Goal: Task Accomplishment & Management: Manage account settings

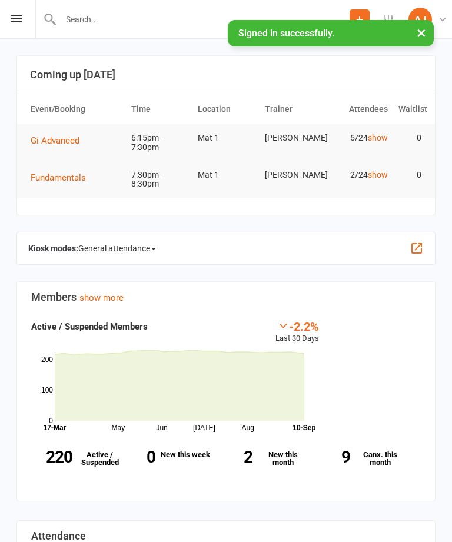
click at [163, 21] on input "text" at bounding box center [203, 19] width 292 height 16
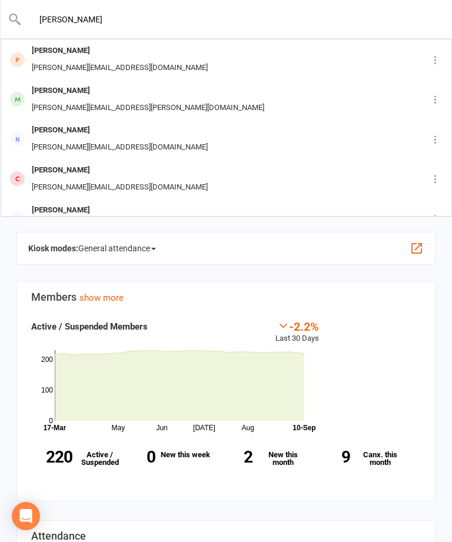
type input "[PERSON_NAME]"
click at [271, 100] on div "[PERSON_NAME] [PERSON_NAME][EMAIL_ADDRESS][PERSON_NAME][DOMAIN_NAME]" at bounding box center [208, 99] width 413 height 39
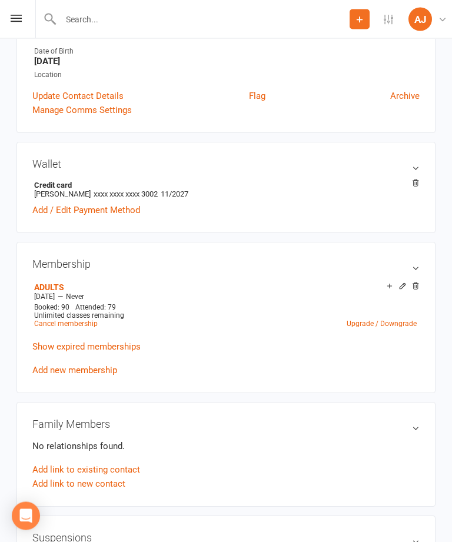
scroll to position [246, 0]
click at [80, 205] on link "Add / Edit Payment Method" at bounding box center [86, 210] width 108 height 14
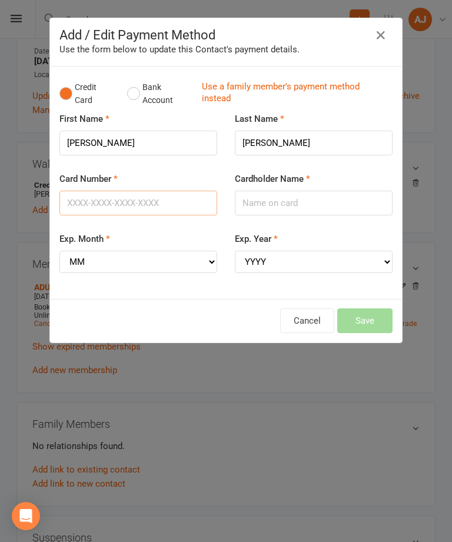
click at [147, 193] on input "Card Number" at bounding box center [138, 203] width 158 height 25
type input "[CREDIT_CARD_NUMBER]"
click at [318, 200] on input "Cardholder Name" at bounding box center [314, 203] width 158 height 25
type input "[PERSON_NAME]"
click at [138, 259] on select "MM 01 02 03 04 05 06 07 08 09 10 11 12" at bounding box center [138, 262] width 158 height 22
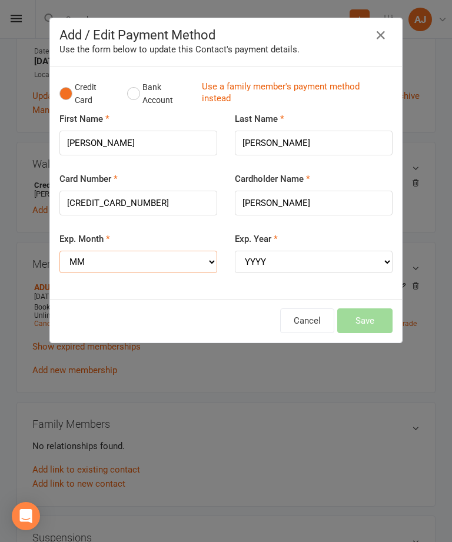
select select "01"
click at [302, 261] on select "YYYY 2025 2026 2027 2028 2029 2030 2031 2032 2033 2034" at bounding box center [314, 262] width 158 height 22
select select "2030"
click at [377, 318] on button "Save" at bounding box center [364, 320] width 55 height 25
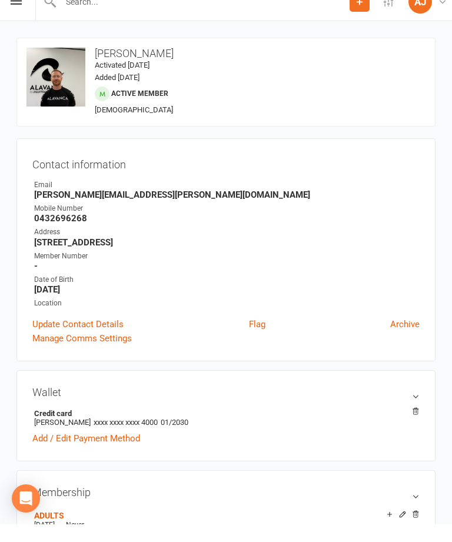
scroll to position [18, 0]
